Goal: Task Accomplishment & Management: Use online tool/utility

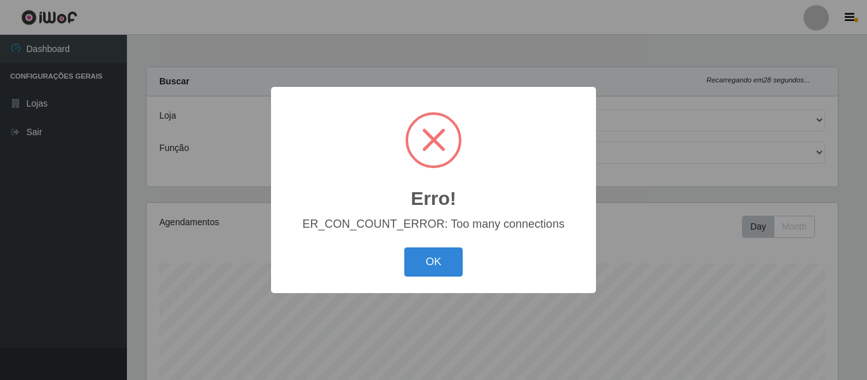
select select "408"
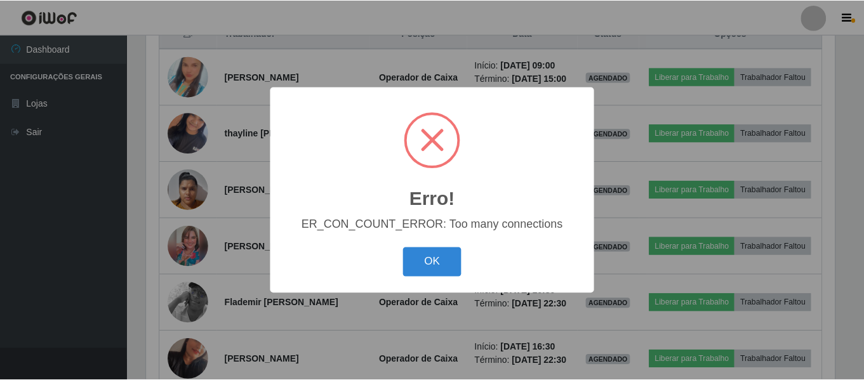
scroll to position [263, 691]
click at [444, 268] on button "OK" at bounding box center [433, 263] width 59 height 30
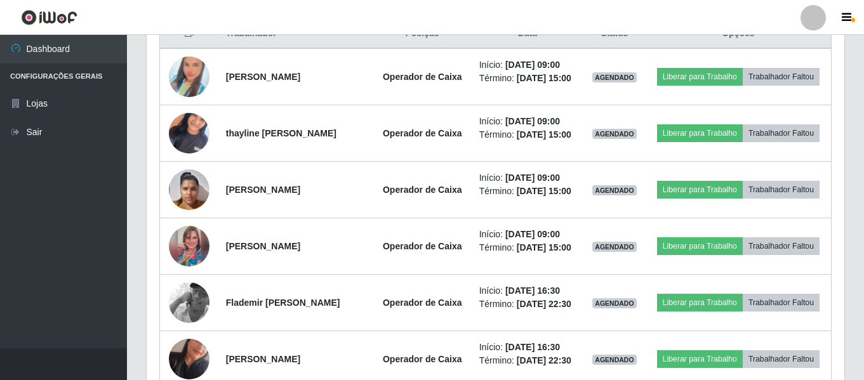
scroll to position [0, 0]
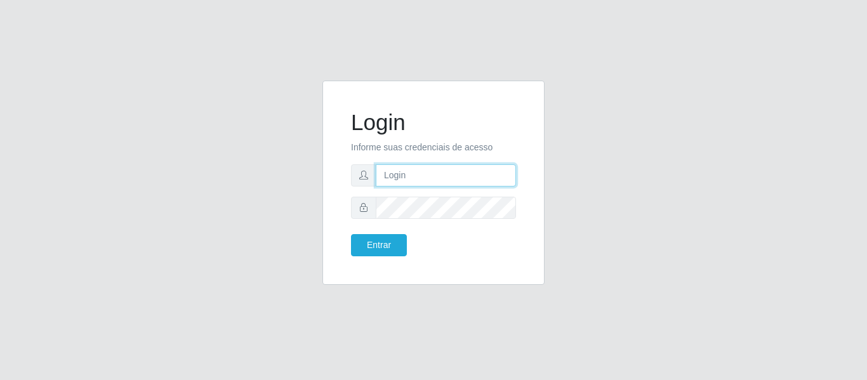
click at [457, 171] on input "text" at bounding box center [446, 175] width 140 height 22
type input "[EMAIL_ADDRESS][DOMAIN_NAME]"
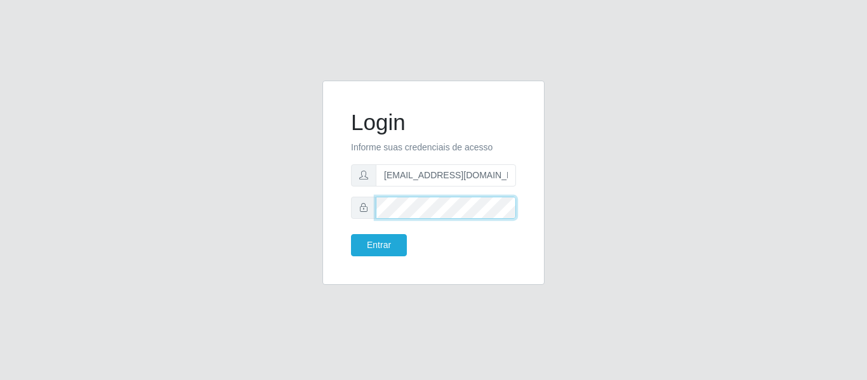
click at [351, 234] on button "Entrar" at bounding box center [379, 245] width 56 height 22
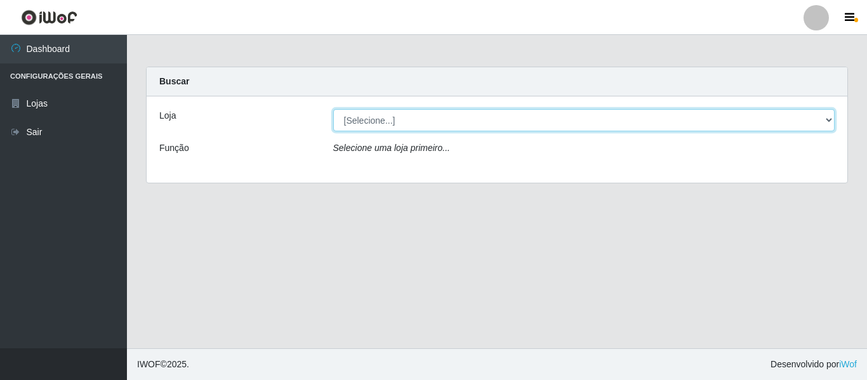
click at [827, 120] on select "[Selecione...] SuperFácil Atacado - São Gonçalo do Amarante" at bounding box center [584, 120] width 502 height 22
select select "408"
click at [333, 109] on select "[Selecione...] SuperFácil Atacado - São Gonçalo do Amarante" at bounding box center [584, 120] width 502 height 22
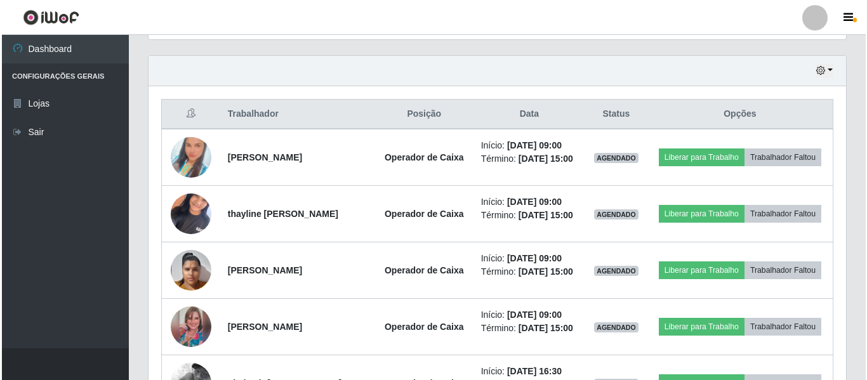
scroll to position [444, 0]
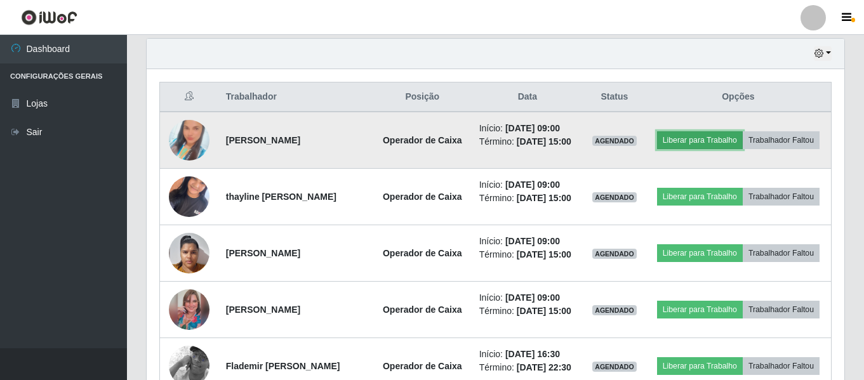
click at [689, 141] on button "Liberar para Trabalho" at bounding box center [700, 140] width 86 height 18
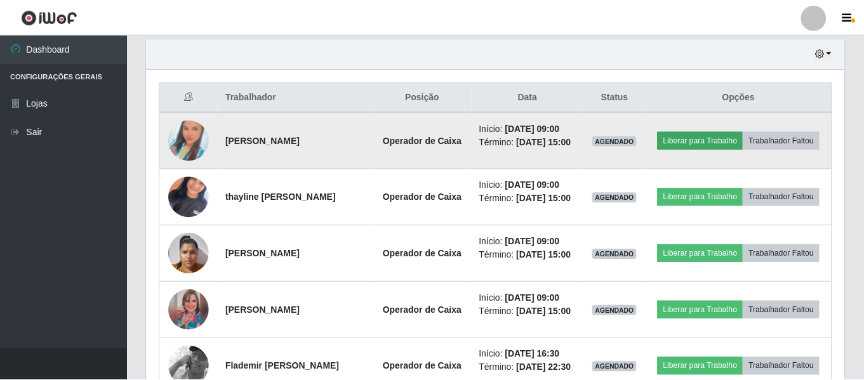
scroll to position [263, 691]
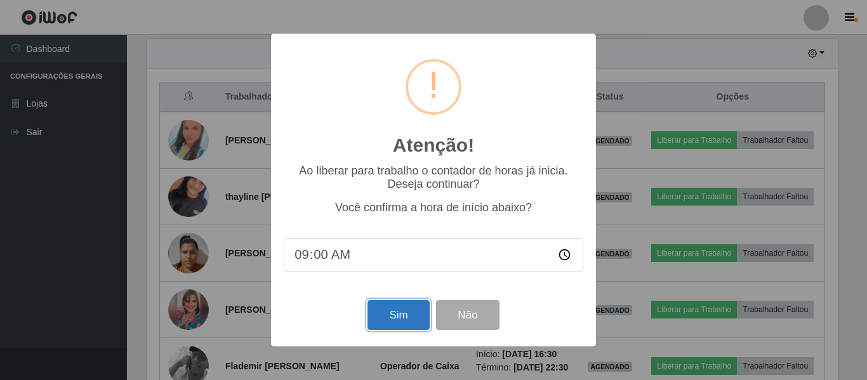
click at [399, 313] on button "Sim" at bounding box center [398, 315] width 62 height 30
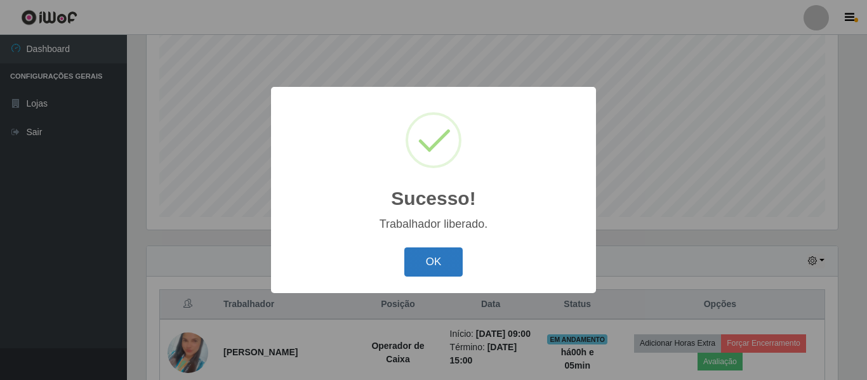
click at [439, 267] on button "OK" at bounding box center [433, 263] width 59 height 30
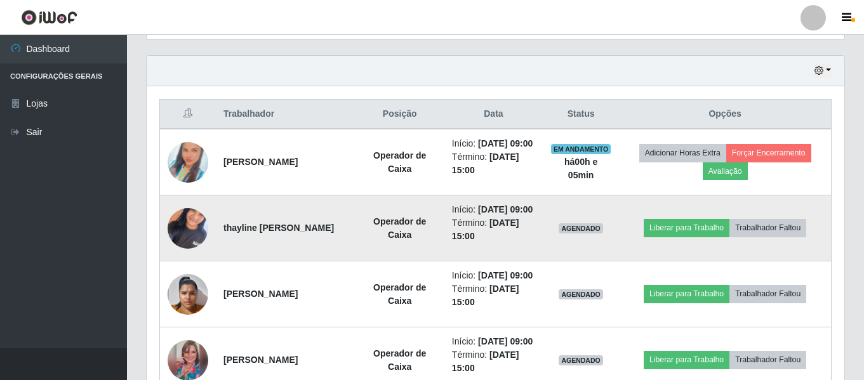
scroll to position [491, 0]
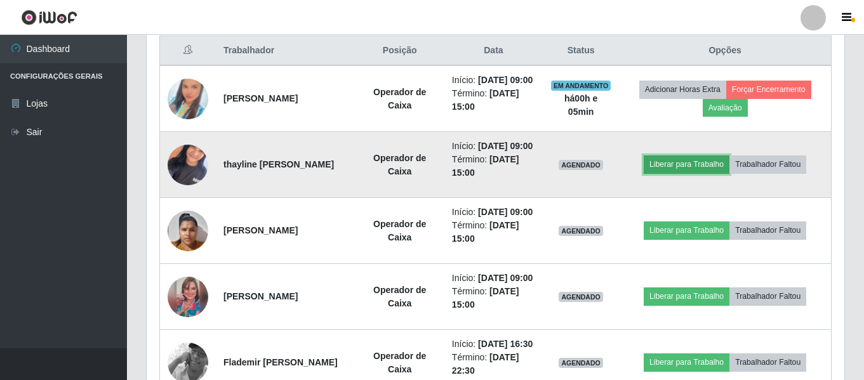
click at [707, 173] on button "Liberar para Trabalho" at bounding box center [687, 165] width 86 height 18
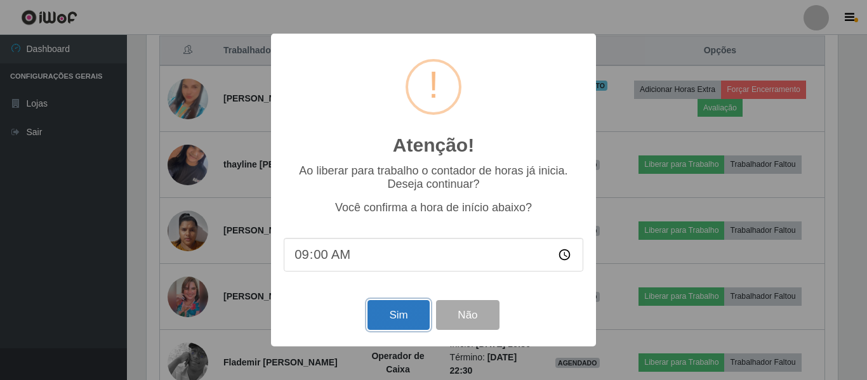
click at [397, 319] on button "Sim" at bounding box center [398, 315] width 62 height 30
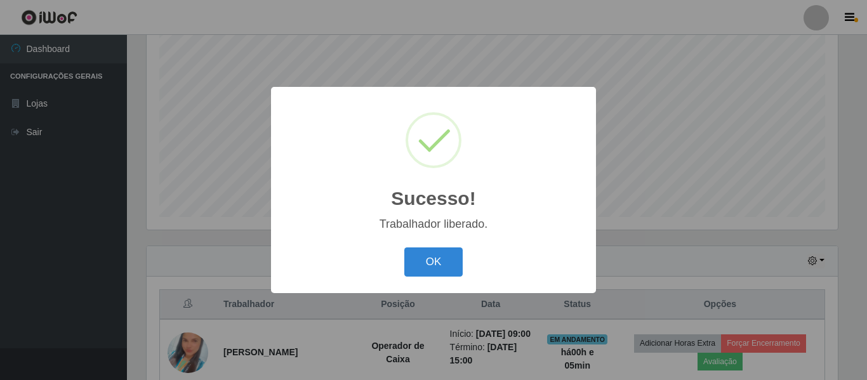
drag, startPoint x: 411, startPoint y: 256, endPoint x: 423, endPoint y: 257, distance: 12.8
click at [411, 255] on button "OK" at bounding box center [433, 263] width 59 height 30
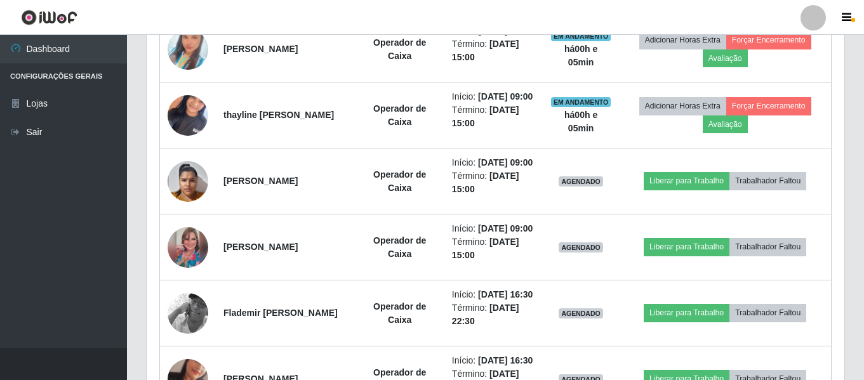
scroll to position [554, 0]
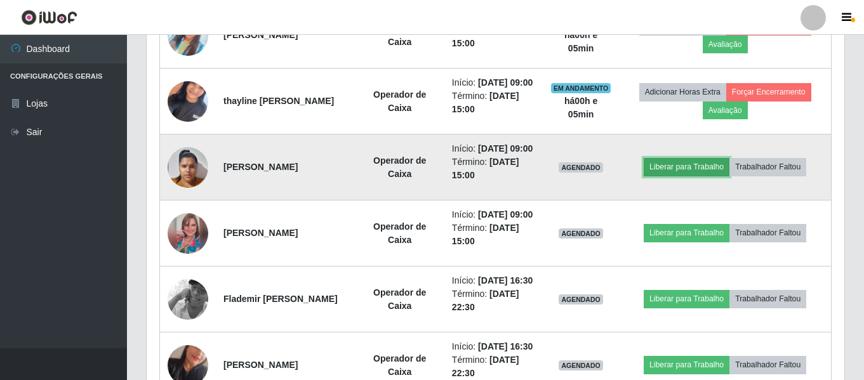
click at [673, 176] on button "Liberar para Trabalho" at bounding box center [687, 167] width 86 height 18
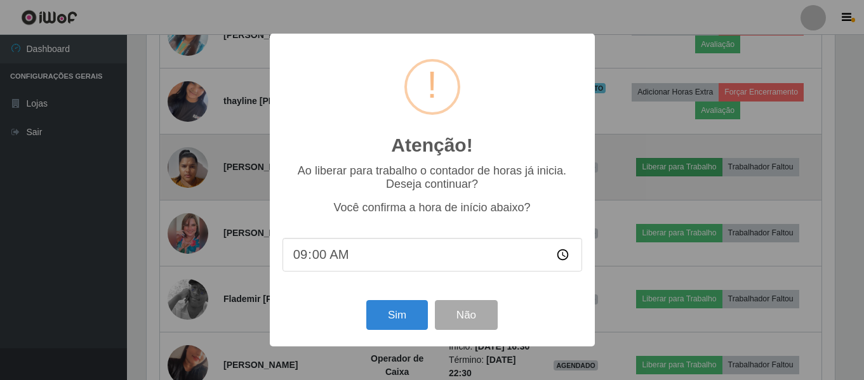
scroll to position [263, 691]
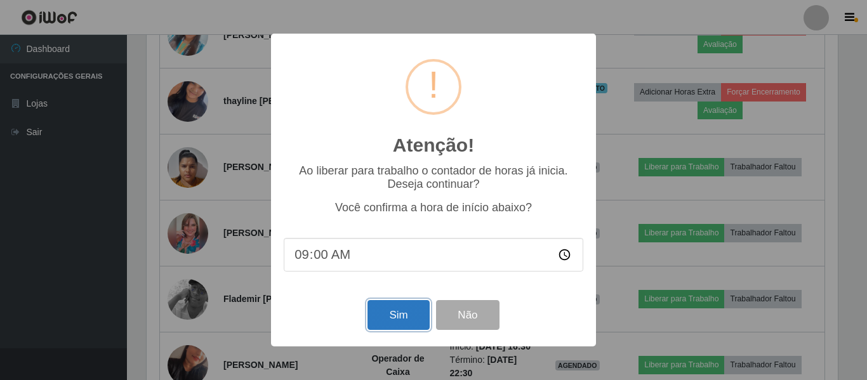
click at [404, 317] on button "Sim" at bounding box center [398, 315] width 62 height 30
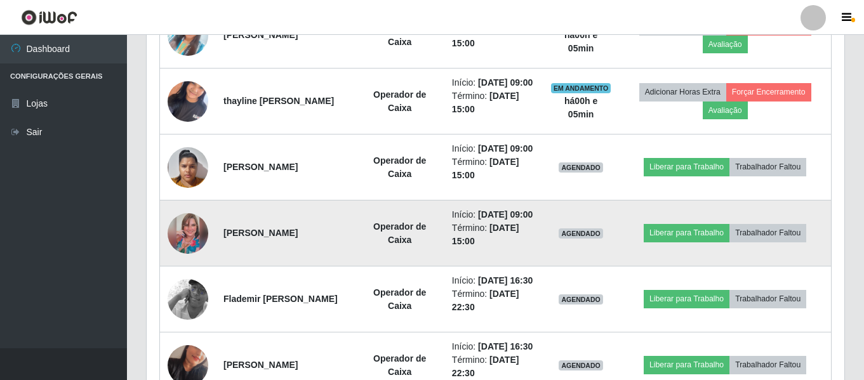
scroll to position [0, 0]
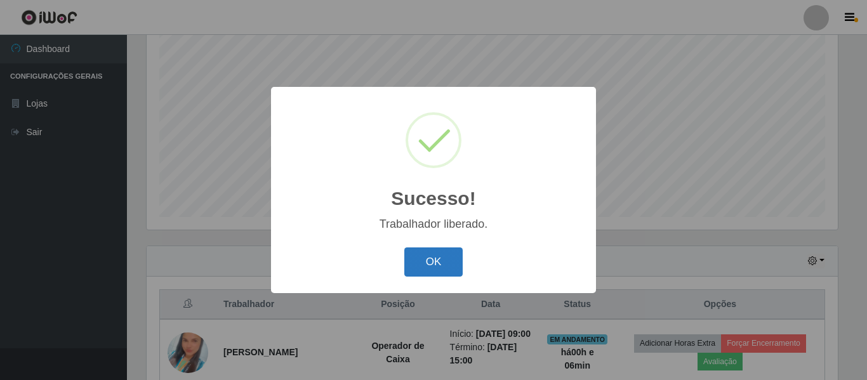
click at [428, 267] on button "OK" at bounding box center [433, 263] width 59 height 30
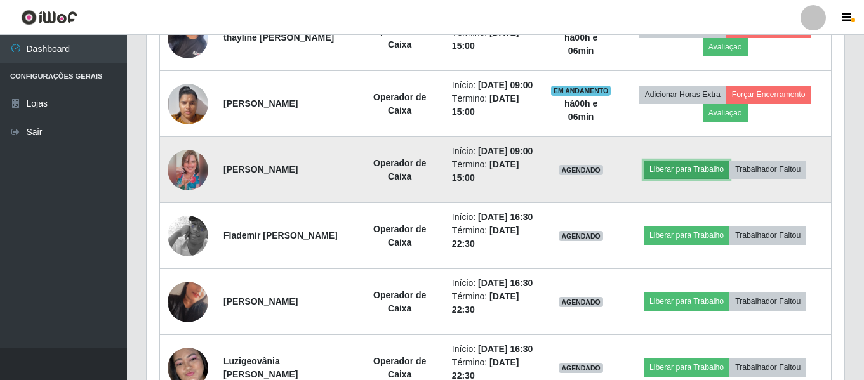
click at [673, 178] on button "Liberar para Trabalho" at bounding box center [687, 170] width 86 height 18
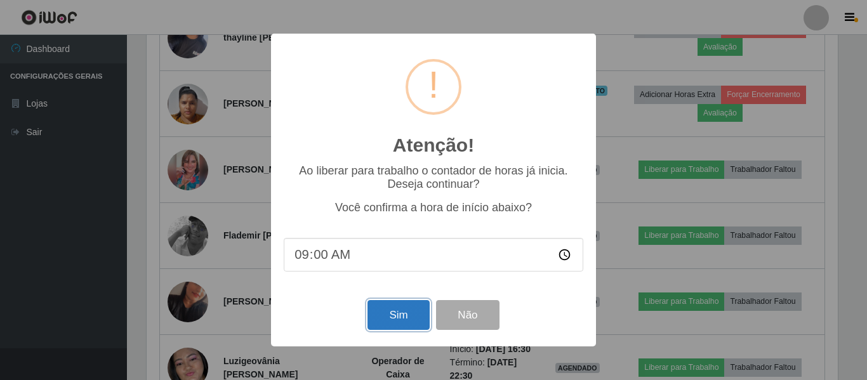
click at [390, 317] on button "Sim" at bounding box center [398, 315] width 62 height 30
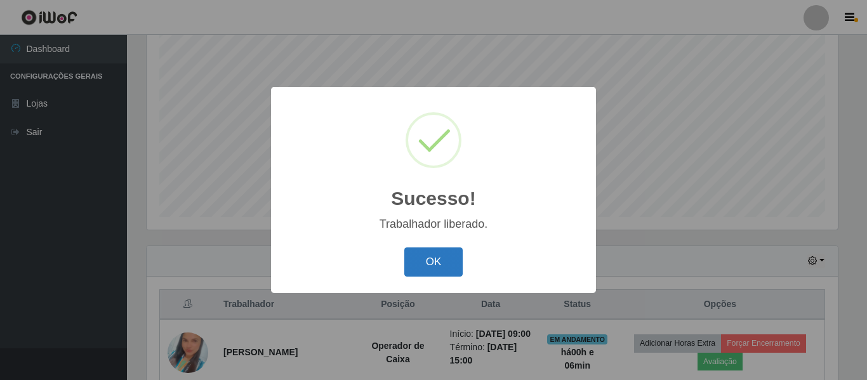
click at [435, 269] on button "OK" at bounding box center [433, 263] width 59 height 30
